Goal: Navigation & Orientation: Find specific page/section

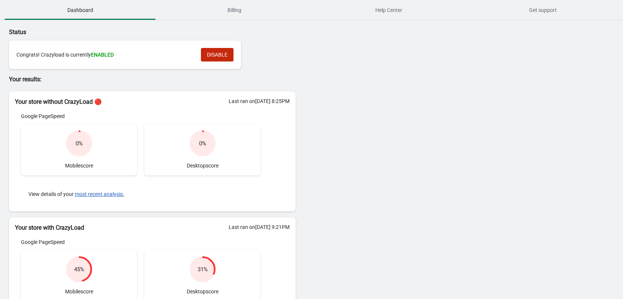
drag, startPoint x: 117, startPoint y: 105, endPoint x: 140, endPoint y: 105, distance: 22.8
click at [139, 105] on h2 "Your store without CrazyLoad 🔴" at bounding box center [152, 101] width 275 height 9
click at [140, 105] on h2 "Your store without CrazyLoad 🔴" at bounding box center [152, 101] width 275 height 9
click at [243, 13] on span "Billing" at bounding box center [234, 9] width 151 height 13
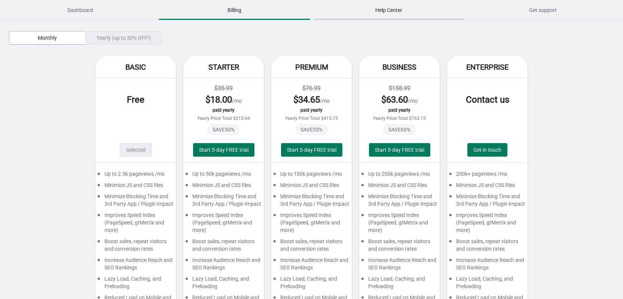
click at [409, 9] on span "Help Center" at bounding box center [388, 9] width 151 height 13
click at [81, 11] on span "Dashboard" at bounding box center [79, 9] width 151 height 13
